Goal: Task Accomplishment & Management: Manage account settings

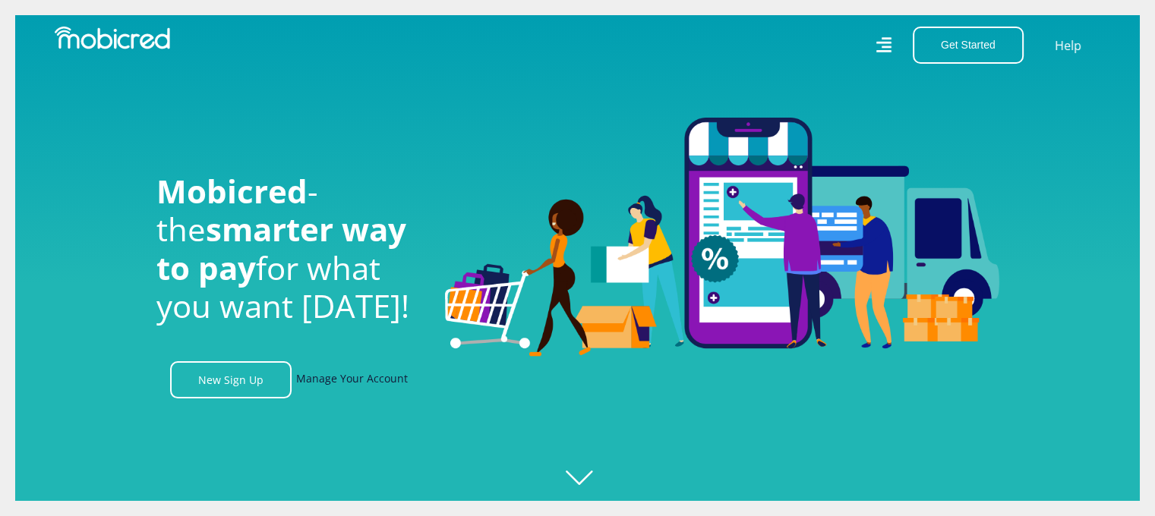
click at [348, 388] on link "Manage Your Account" at bounding box center [352, 379] width 112 height 37
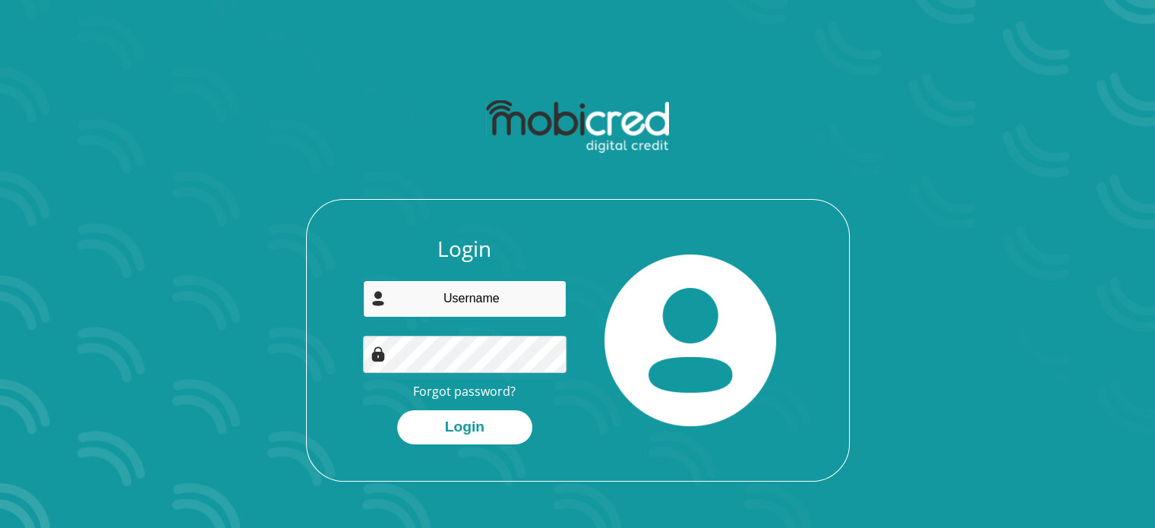
click at [440, 292] on input "email" at bounding box center [464, 298] width 203 height 37
type input "Bezuidenhoudtgazvin@gmail.com"
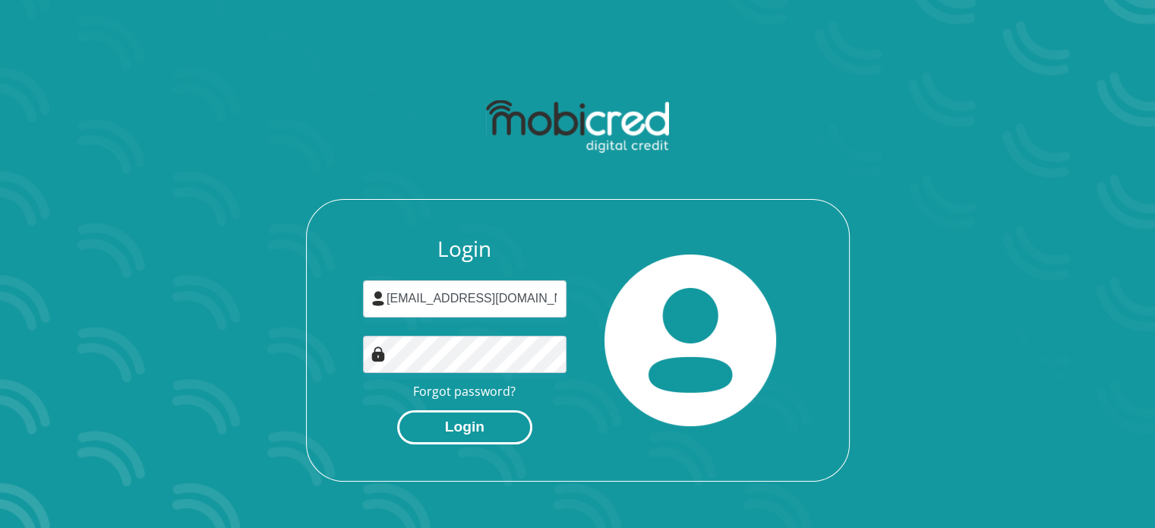
click at [453, 421] on button "Login" at bounding box center [464, 427] width 135 height 34
